Goal: Information Seeking & Learning: Learn about a topic

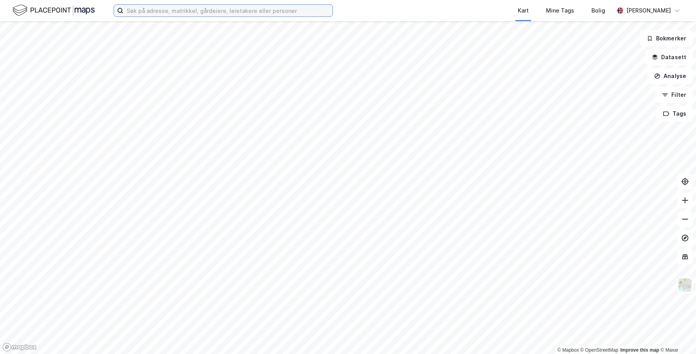
click at [177, 11] on input at bounding box center [227, 11] width 209 height 12
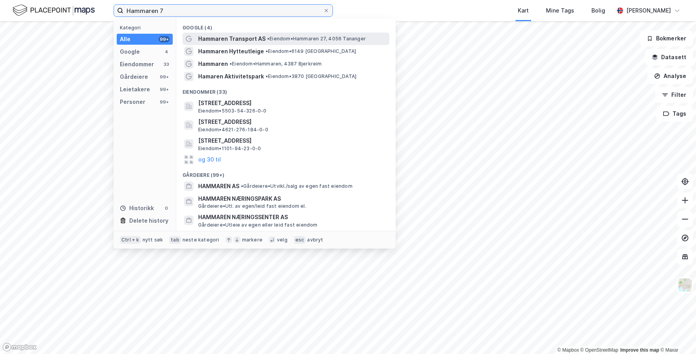
type input "Hammaren 7"
click at [241, 38] on span "Hammaren Transport AS" at bounding box center [231, 38] width 67 height 9
